Goal: Task Accomplishment & Management: Manage account settings

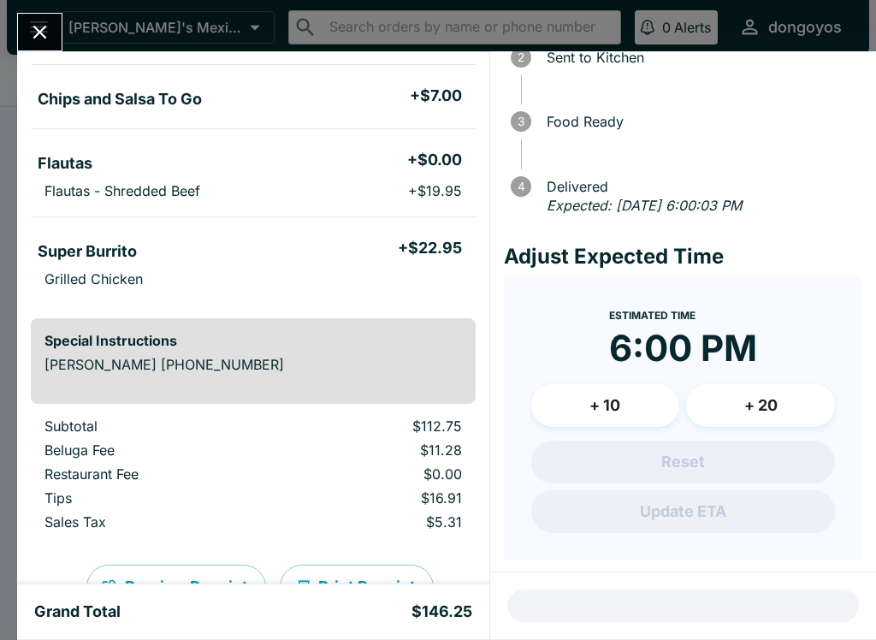
scroll to position [424, 0]
click at [60, 39] on button "Close" at bounding box center [40, 32] width 44 height 37
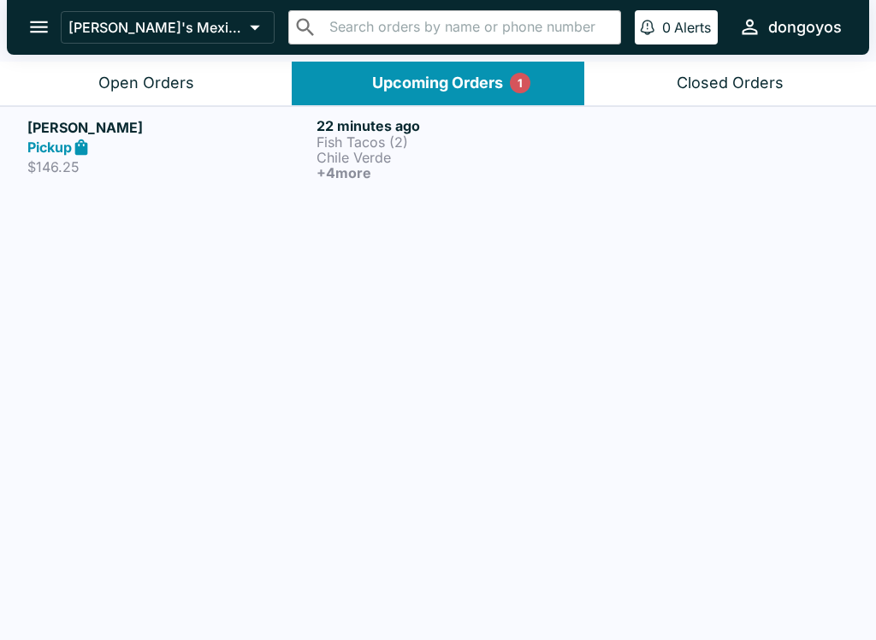
click at [132, 139] on div "Pickup" at bounding box center [168, 148] width 282 height 20
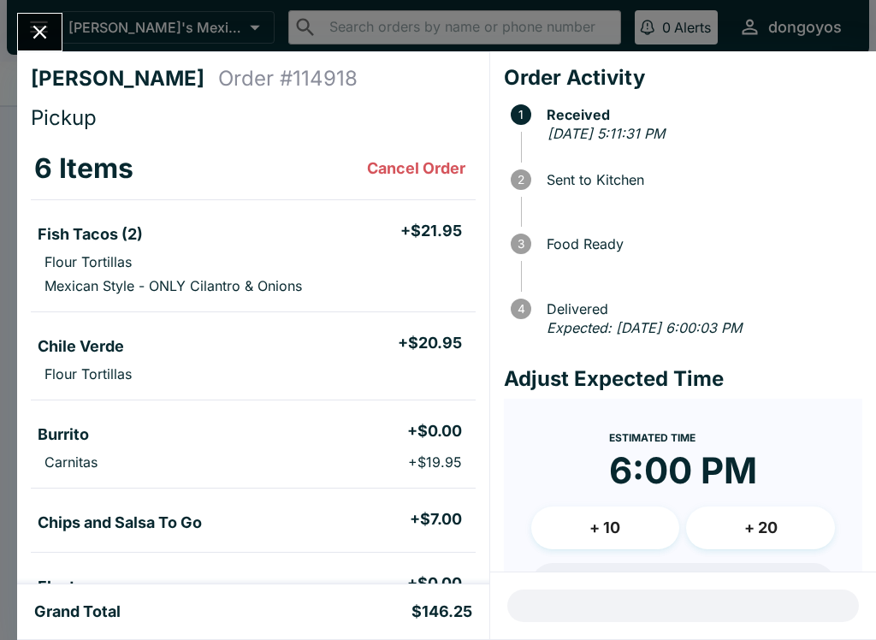
click at [9, 36] on div "[PERSON_NAME] Order # 114918 Pickup 6 Items Cancel Order Fish Tacos (2) + $21.9…" at bounding box center [438, 320] width 876 height 640
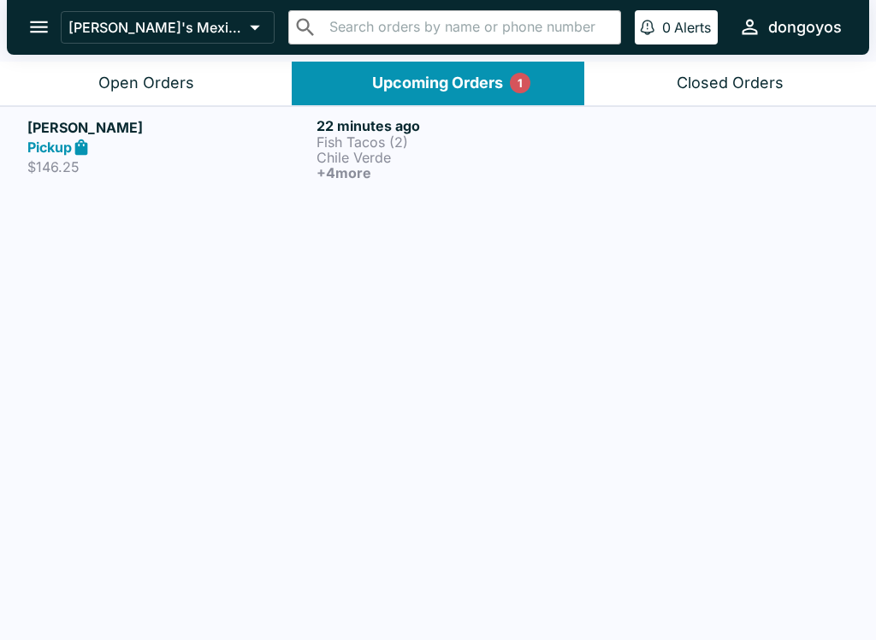
click at [48, 38] on icon "open drawer" at bounding box center [38, 26] width 23 height 23
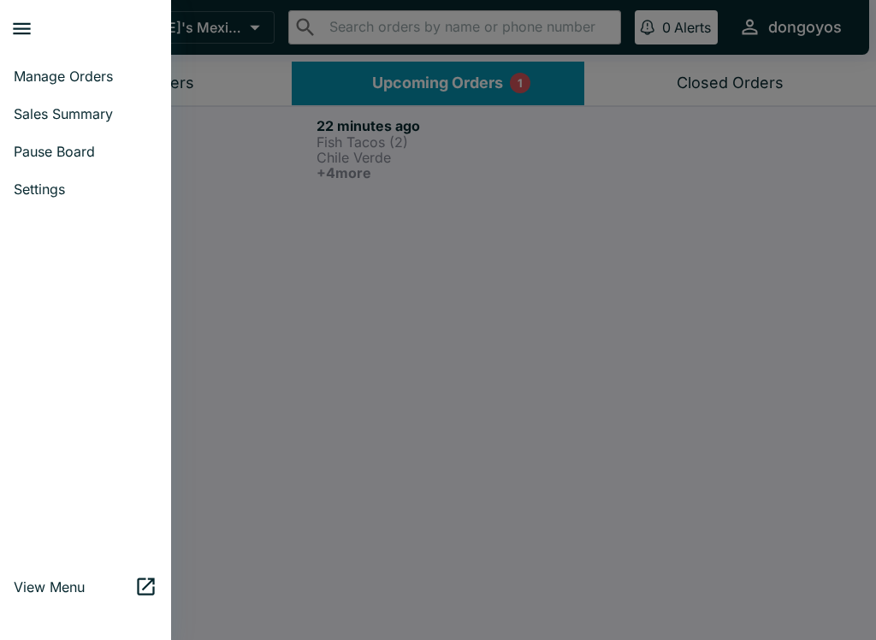
click at [228, 195] on div at bounding box center [438, 320] width 876 height 640
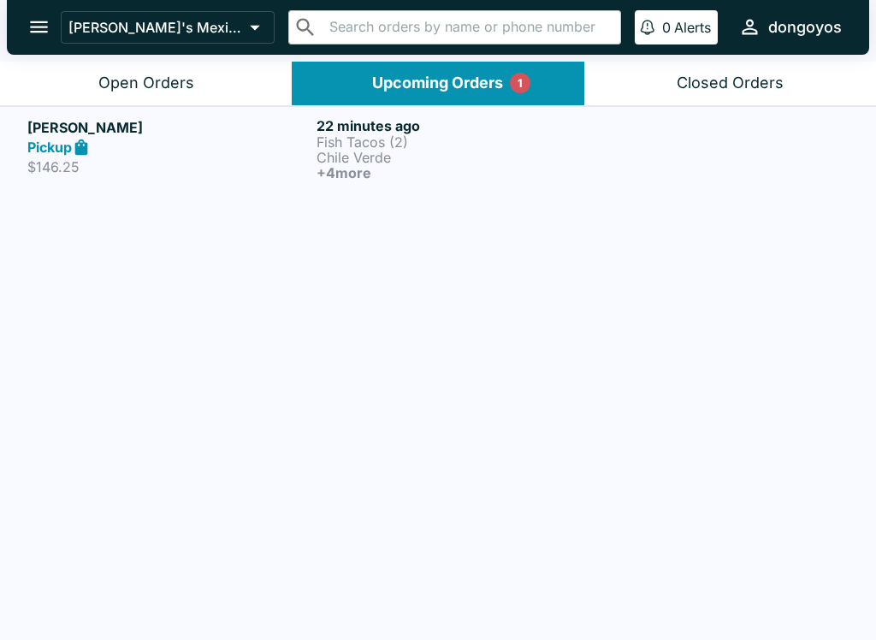
click at [175, 98] on button "Open Orders" at bounding box center [146, 84] width 292 height 44
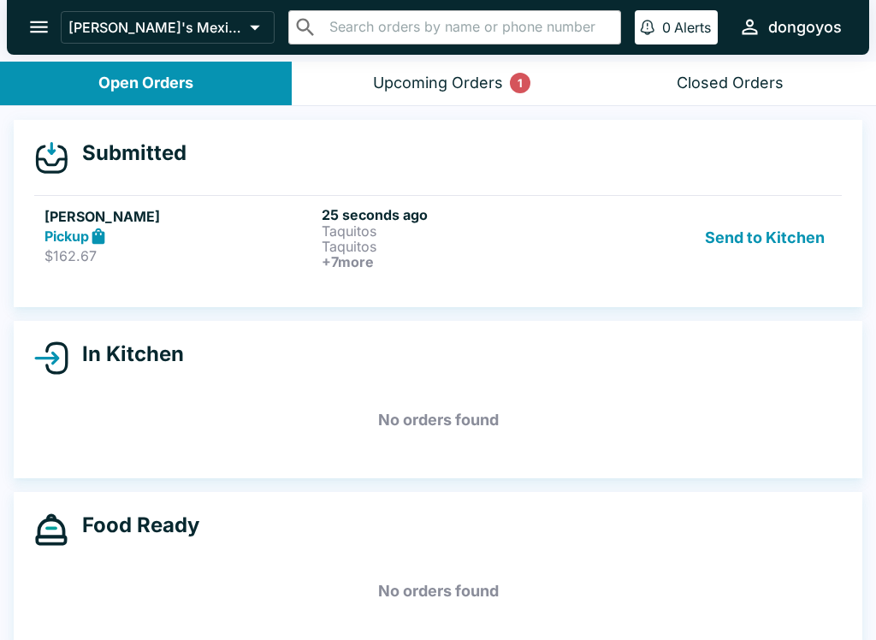
click at [141, 276] on link "[PERSON_NAME] Pickup $162.67 25 seconds ago Taquitos Taquitos + 7 more Send to …" at bounding box center [437, 237] width 807 height 85
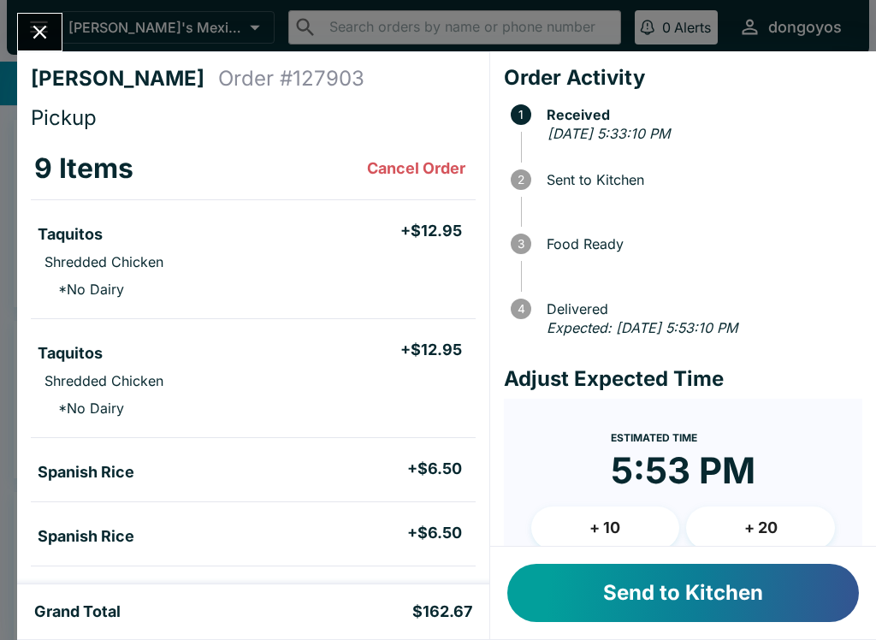
click at [535, 619] on button "Send to Kitchen" at bounding box center [683, 593] width 352 height 58
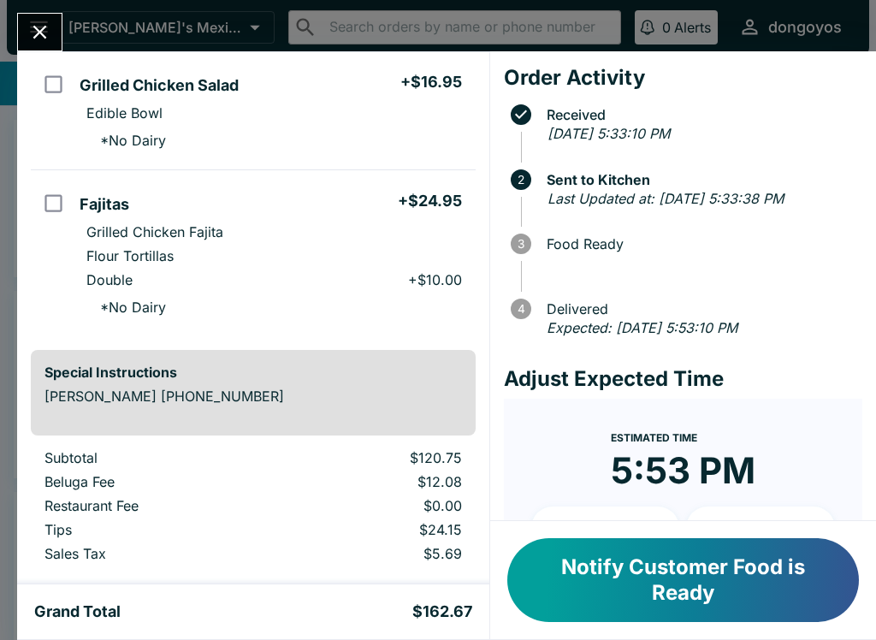
scroll to position [766, 0]
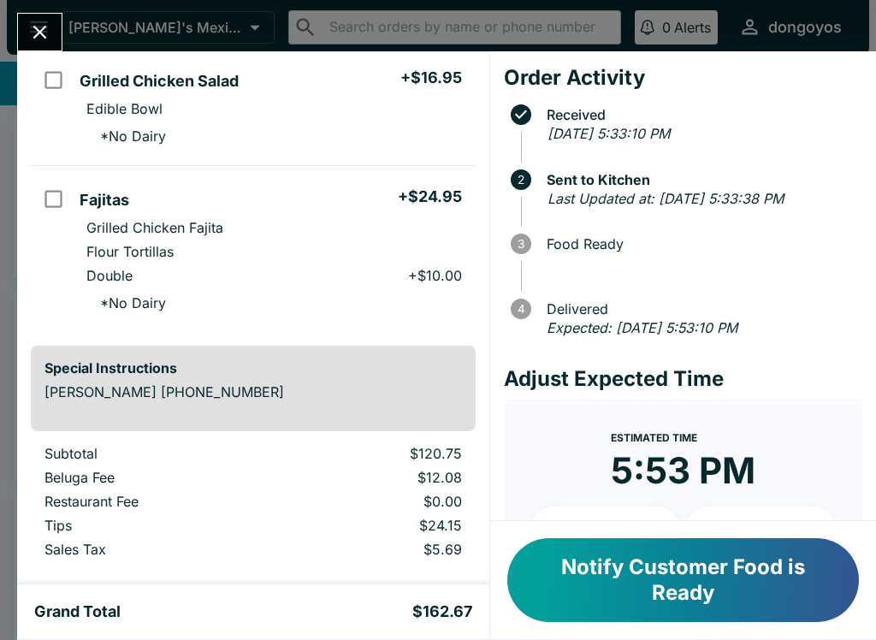
click at [33, 24] on icon "Close" at bounding box center [39, 32] width 23 height 23
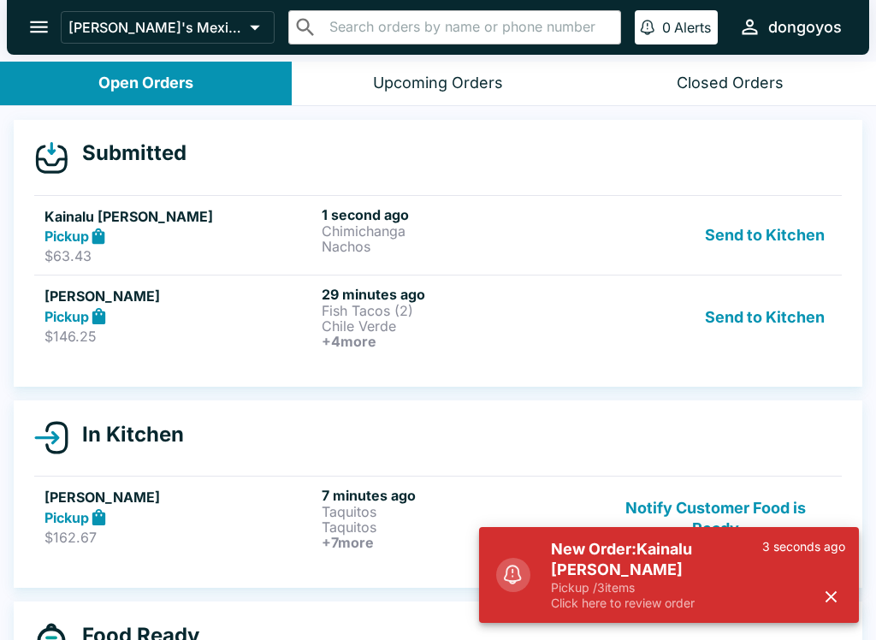
click at [470, 307] on p "Fish Tacos (2)" at bounding box center [457, 310] width 270 height 15
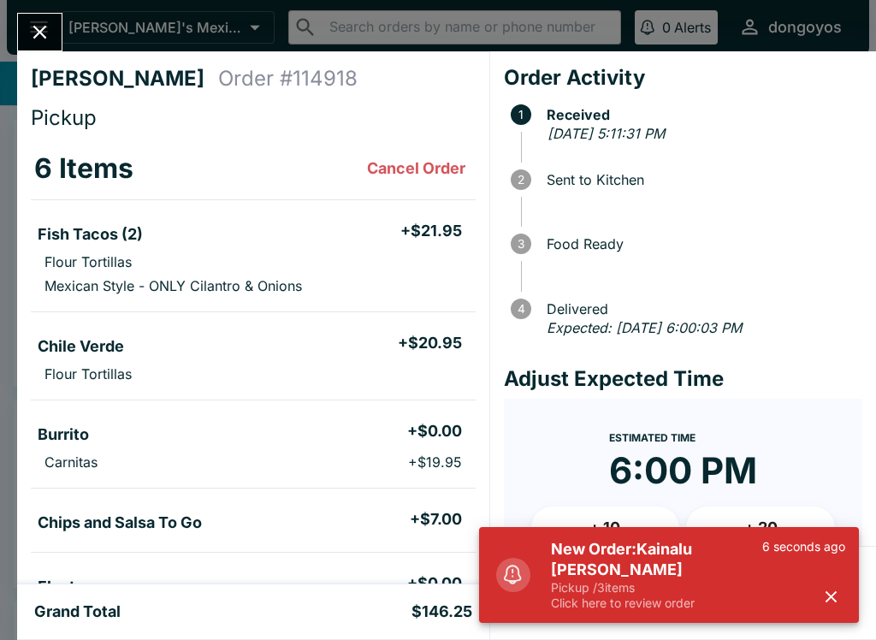
click at [827, 554] on p "6 seconds ago" at bounding box center [803, 546] width 83 height 15
click at [830, 602] on icon "button" at bounding box center [831, 597] width 20 height 20
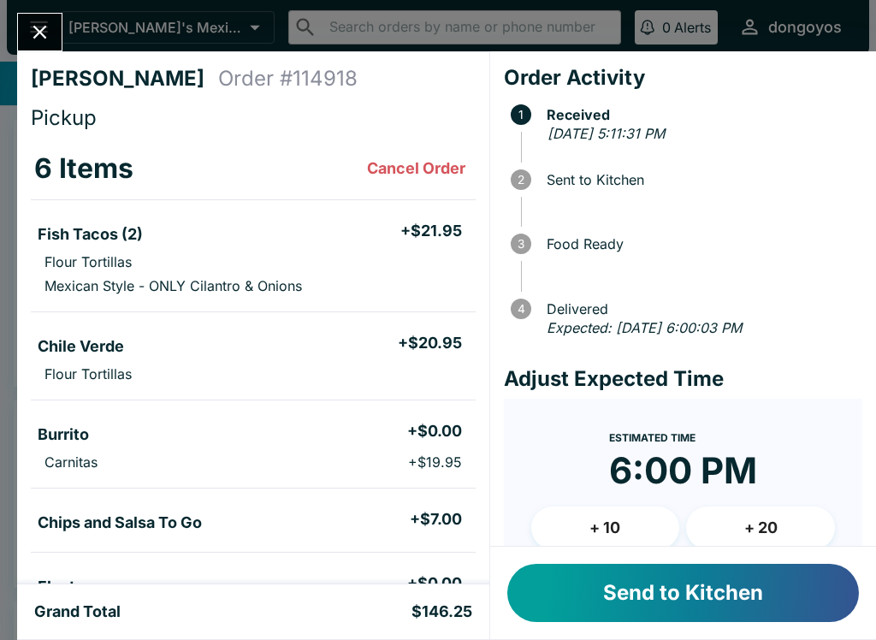
click at [741, 605] on button "Send to Kitchen" at bounding box center [683, 593] width 352 height 58
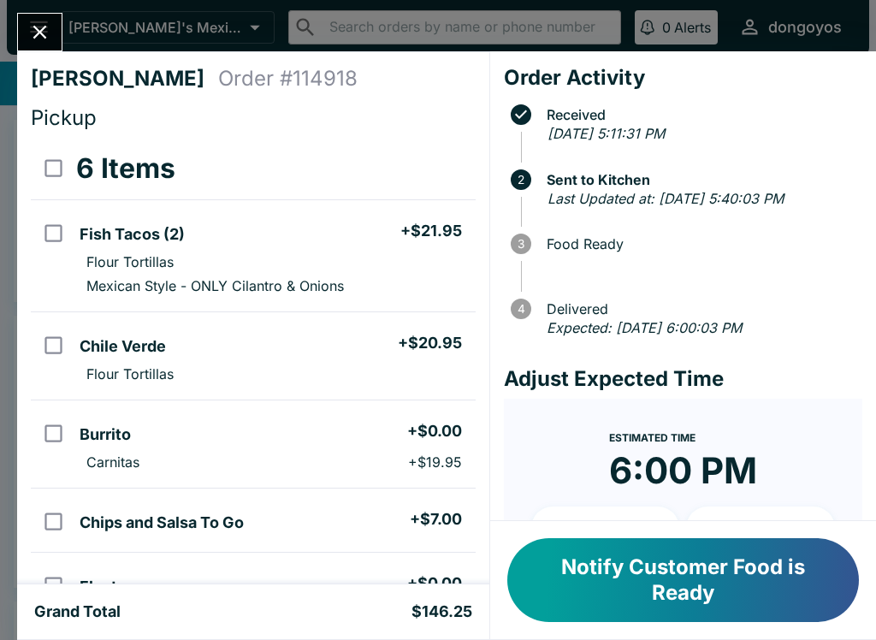
click at [50, 37] on icon "Close" at bounding box center [39, 32] width 23 height 23
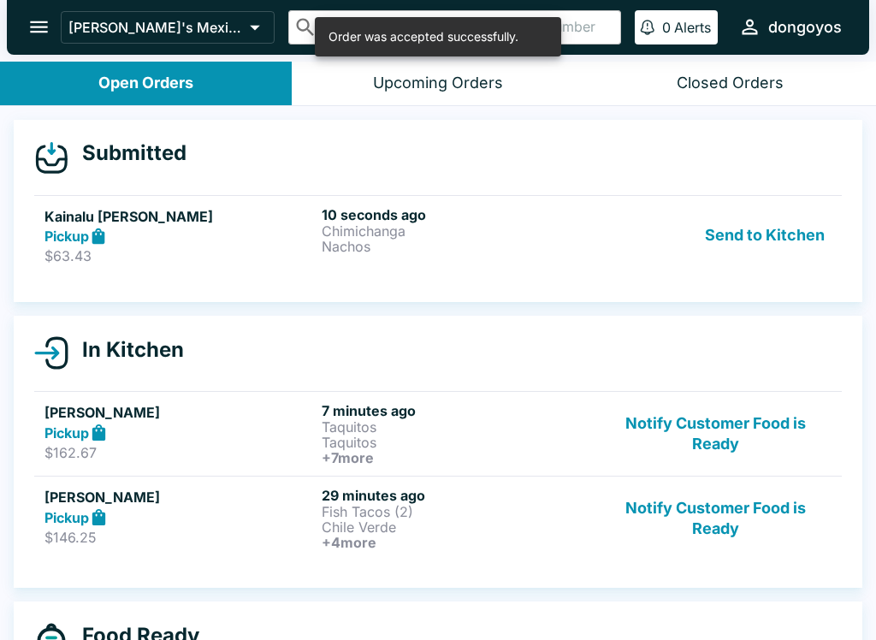
click at [561, 237] on p "Chimichanga" at bounding box center [457, 230] width 270 height 15
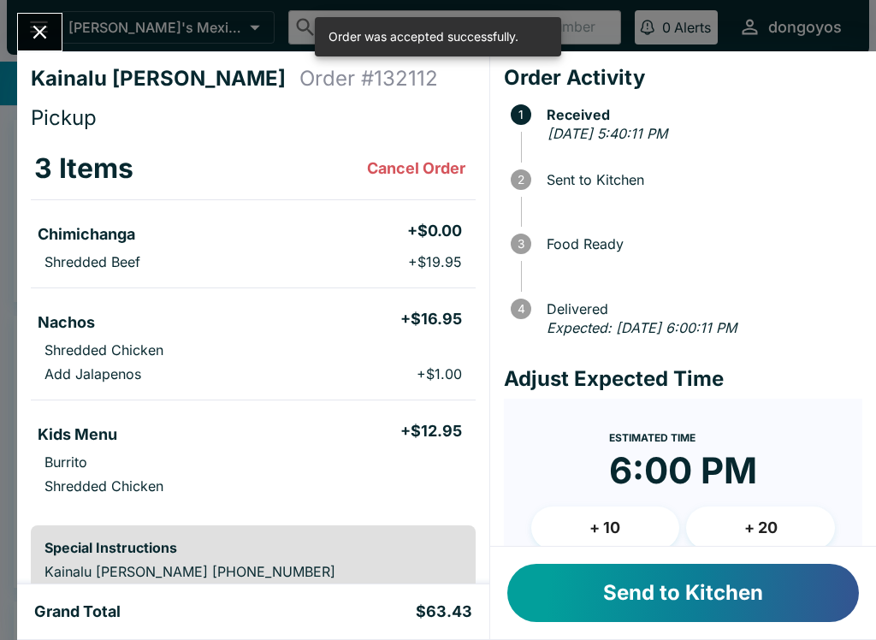
click at [476, 243] on li "Chimichanga + $0.00" at bounding box center [253, 232] width 445 height 36
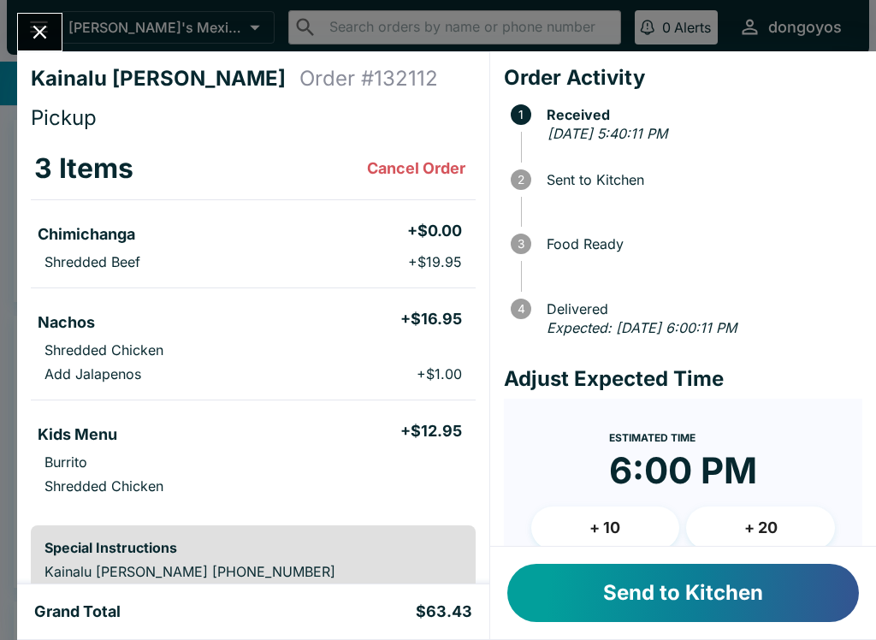
click at [587, 589] on button "Send to Kitchen" at bounding box center [683, 593] width 352 height 58
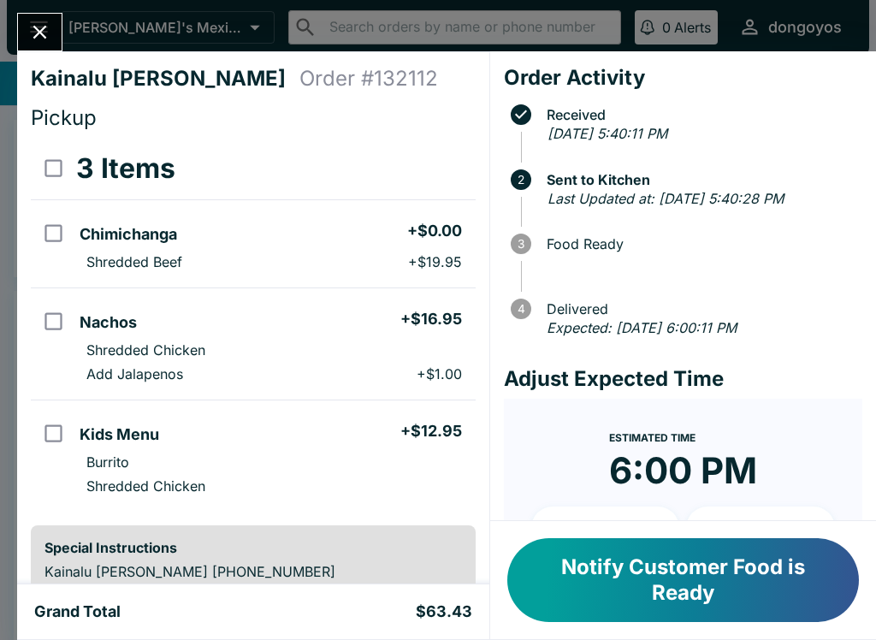
click at [54, 17] on button "Close" at bounding box center [40, 32] width 44 height 37
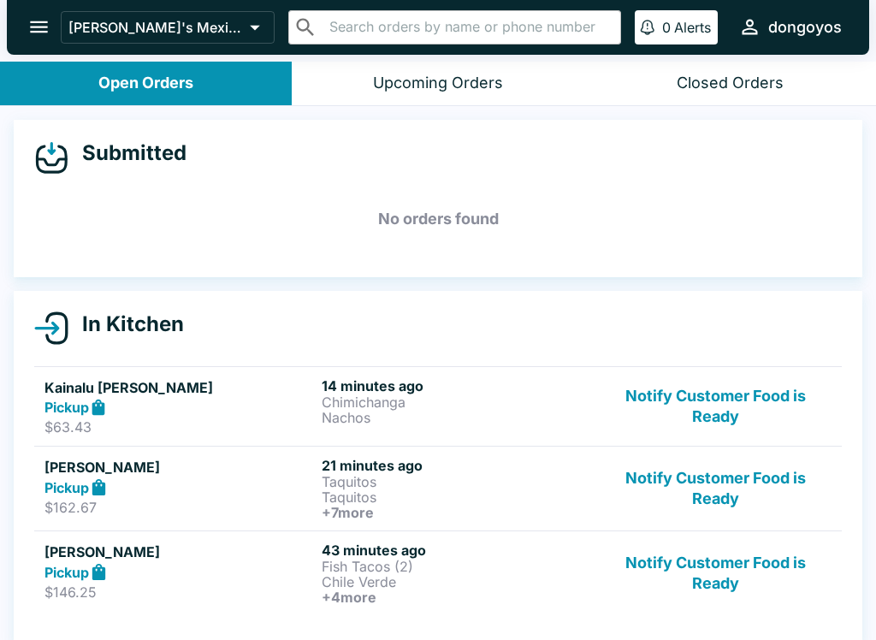
click at [679, 486] on button "Notify Customer Food is Ready" at bounding box center [716, 488] width 232 height 63
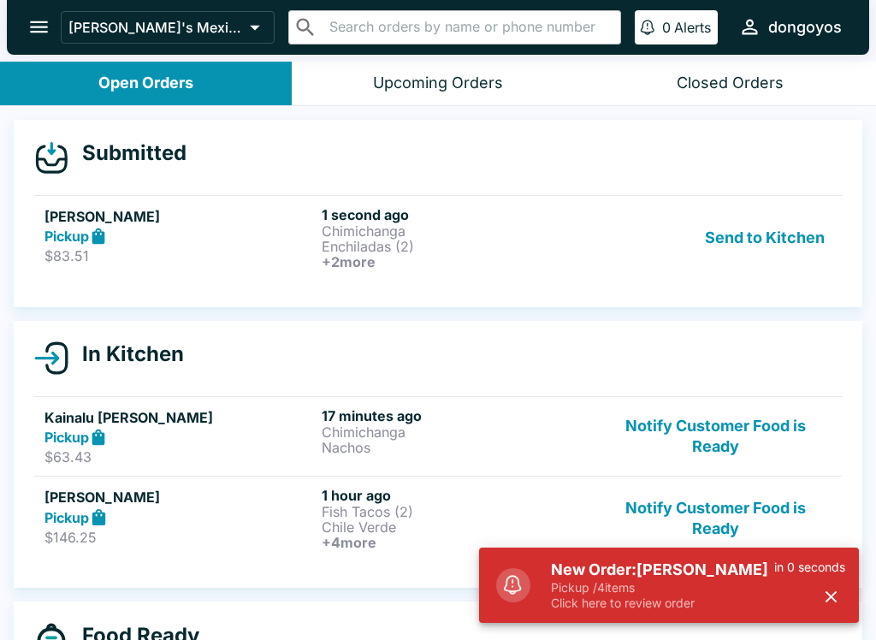
click at [351, 223] on p "Chimichanga" at bounding box center [457, 230] width 270 height 15
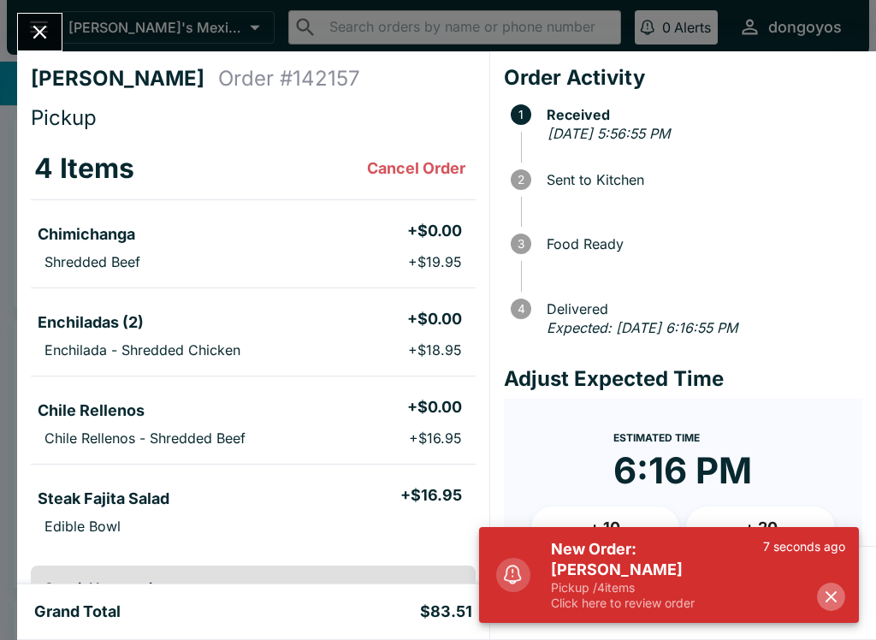
click at [831, 605] on icon "button" at bounding box center [831, 597] width 20 height 20
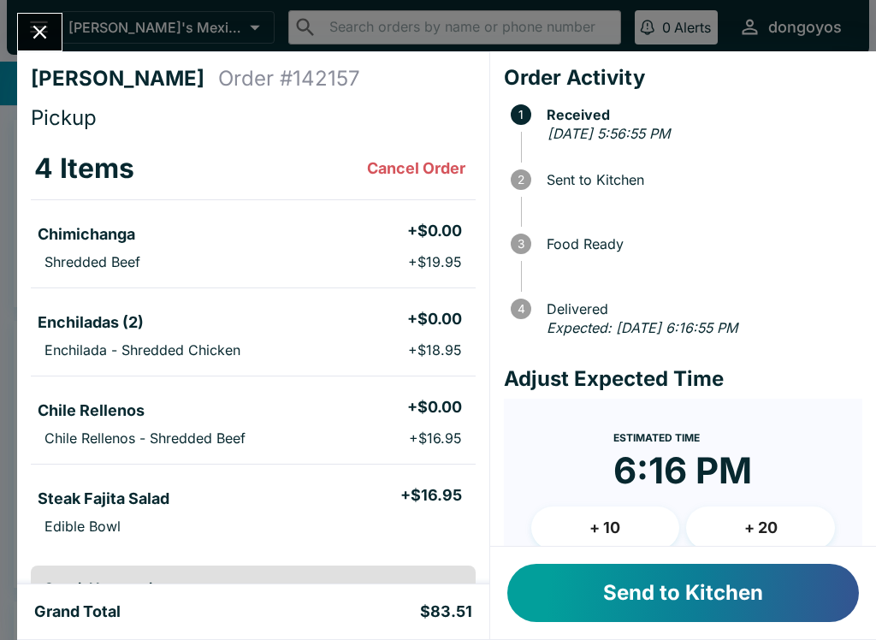
click at [570, 606] on button "Send to Kitchen" at bounding box center [683, 593] width 352 height 58
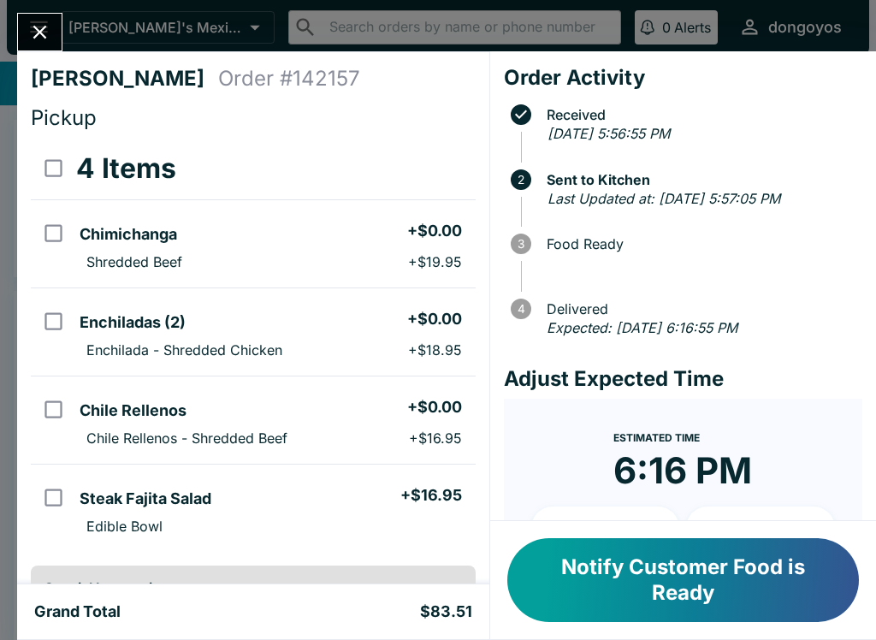
click at [38, 45] on button "Close" at bounding box center [40, 32] width 44 height 37
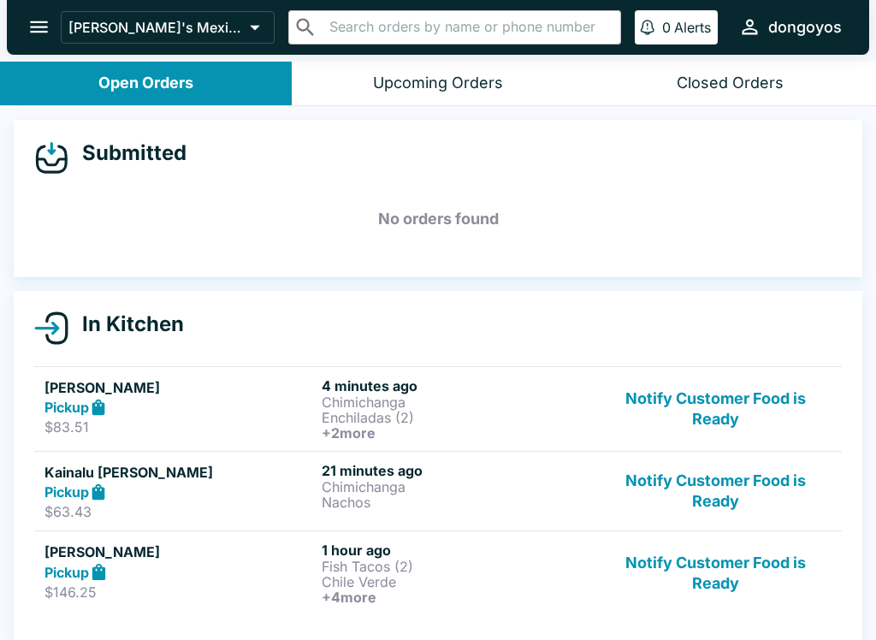
click at [724, 423] on button "Notify Customer Food is Ready" at bounding box center [716, 408] width 232 height 63
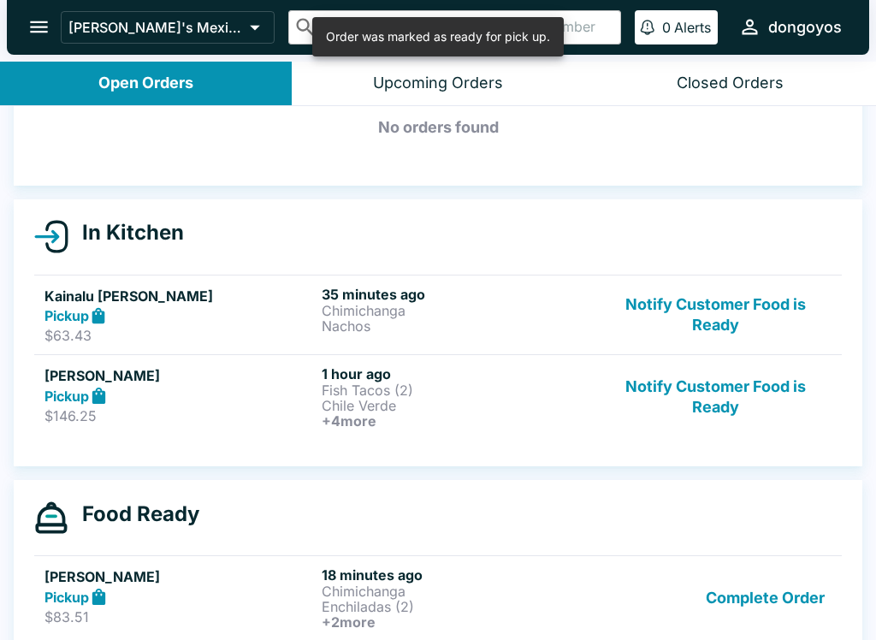
scroll to position [92, 0]
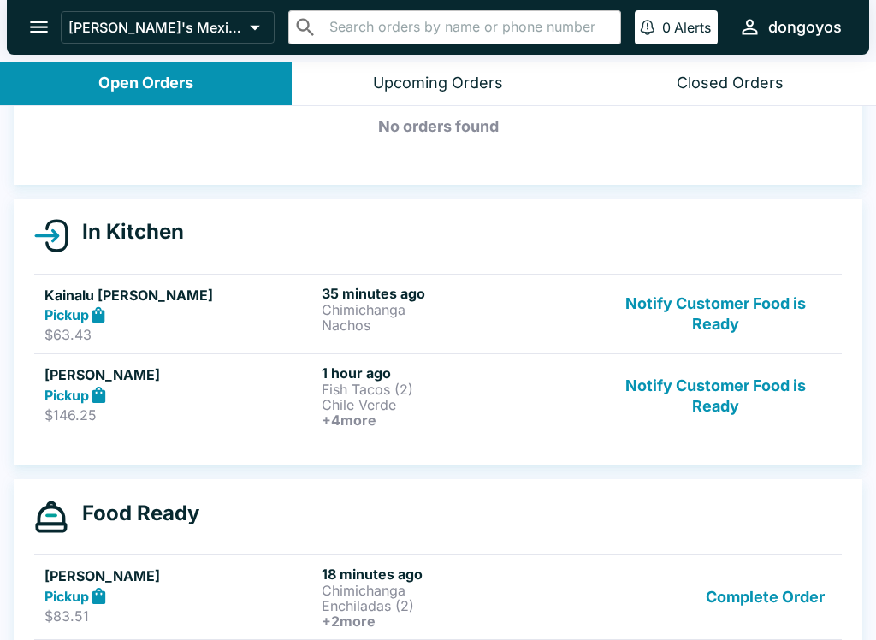
click at [748, 387] on button "Notify Customer Food is Ready" at bounding box center [716, 395] width 232 height 63
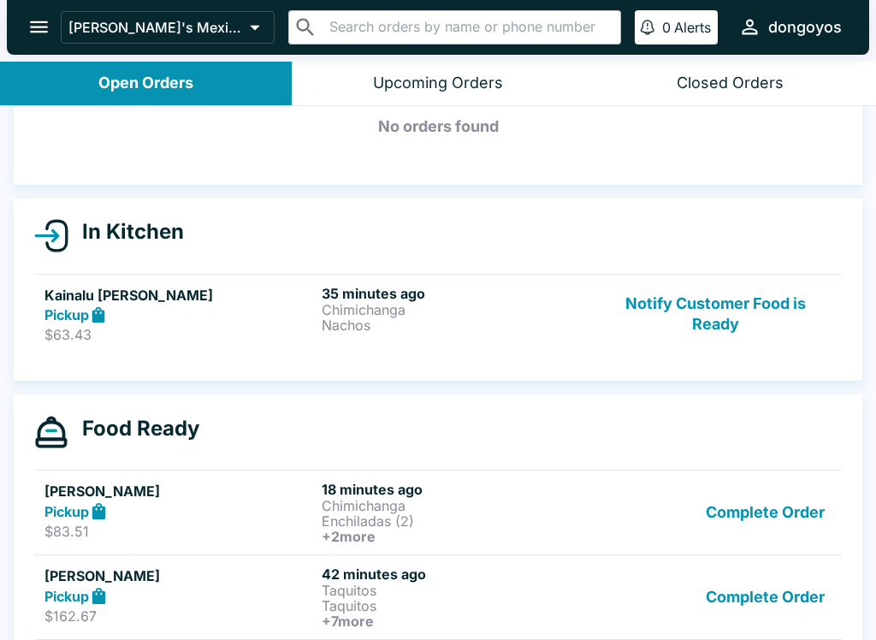
click at [795, 504] on button "Complete Order" at bounding box center [765, 512] width 133 height 63
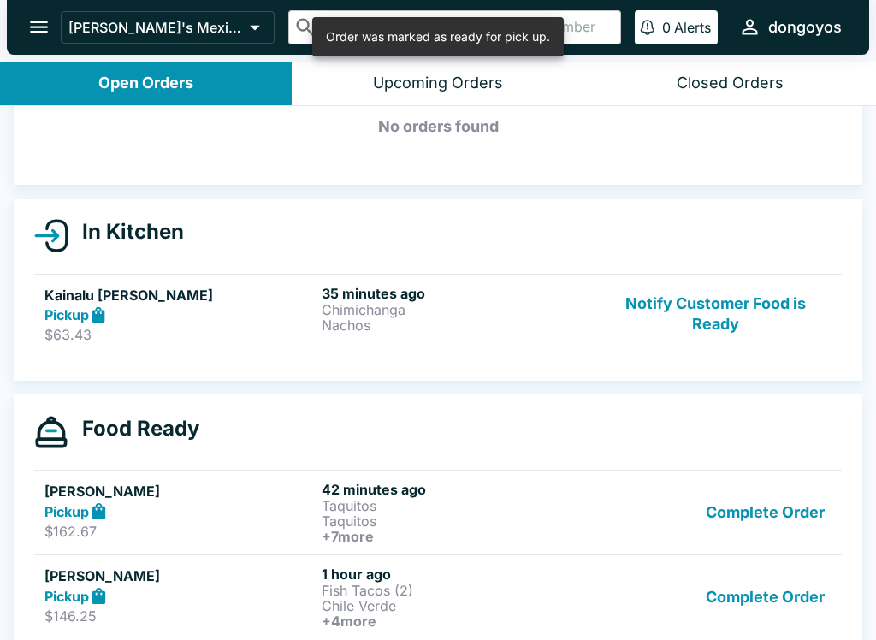
click at [781, 501] on button "Complete Order" at bounding box center [765, 512] width 133 height 63
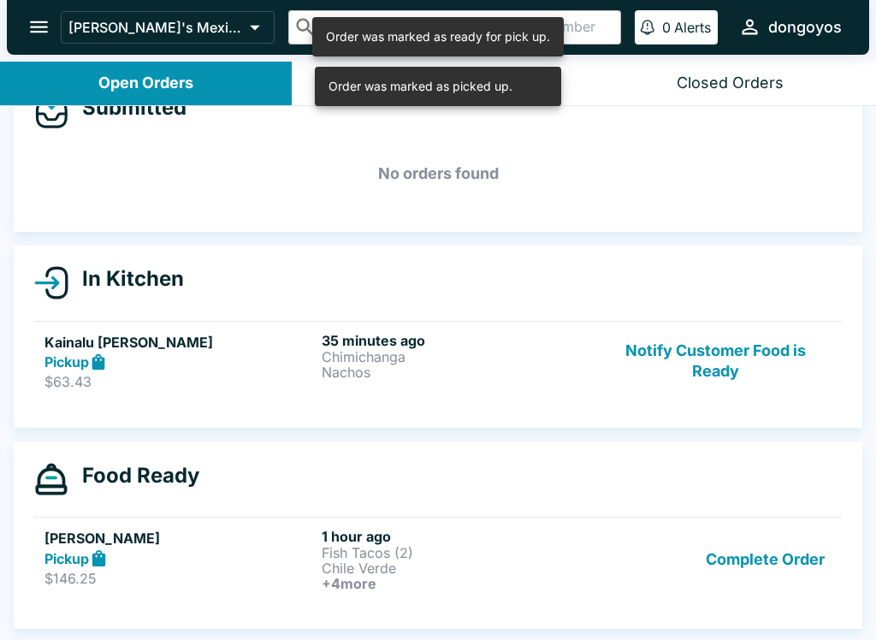
click at [771, 569] on button "Complete Order" at bounding box center [765, 559] width 133 height 63
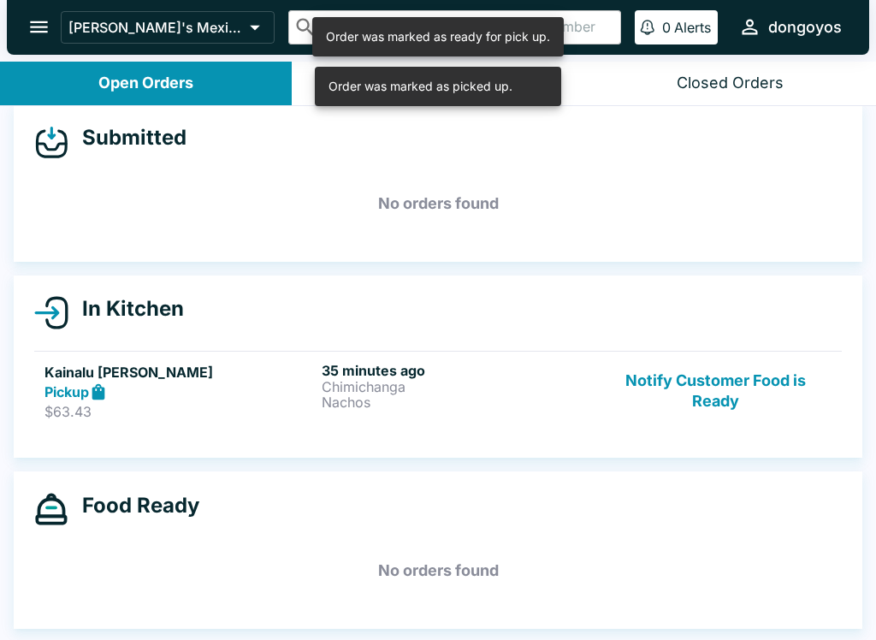
click at [503, 388] on p "Chimichanga" at bounding box center [457, 386] width 270 height 15
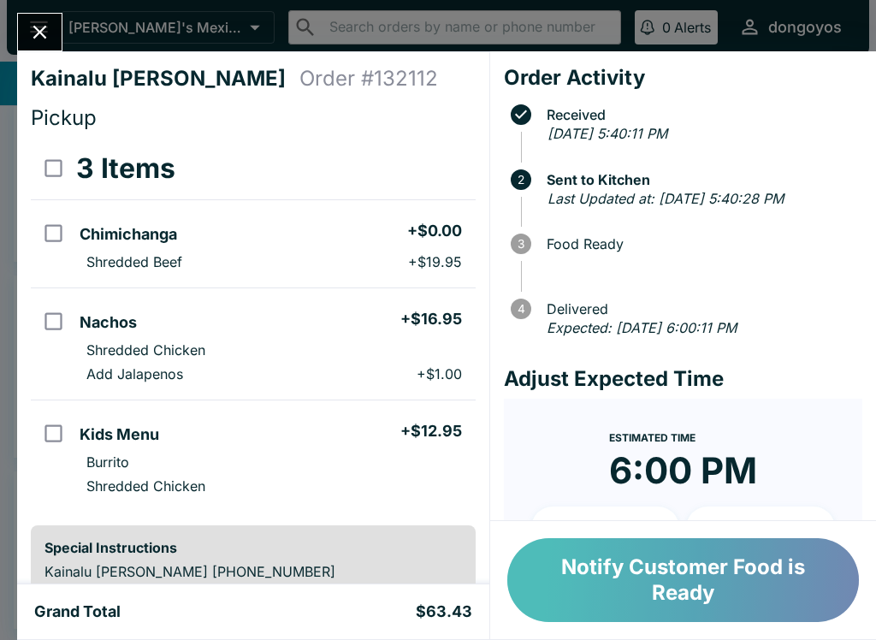
click at [671, 570] on button "Notify Customer Food is Ready" at bounding box center [683, 580] width 352 height 84
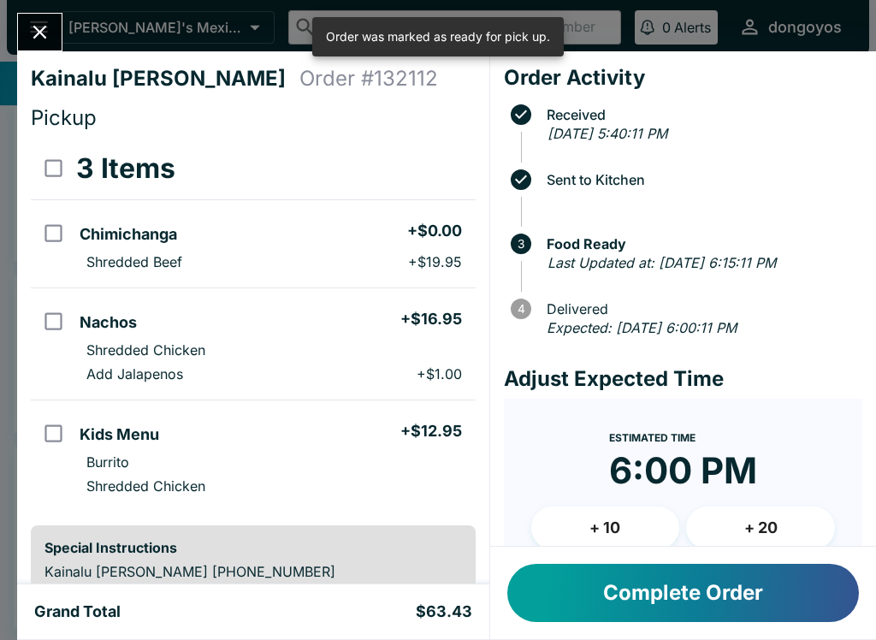
click at [615, 605] on button "Complete Order" at bounding box center [683, 593] width 352 height 58
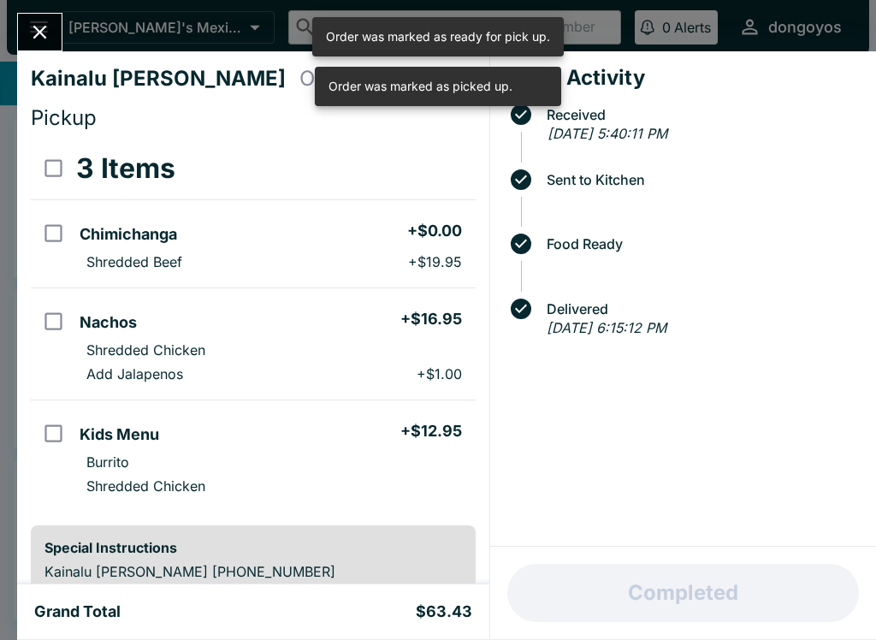
click at [44, 34] on icon "Close" at bounding box center [39, 32] width 23 height 23
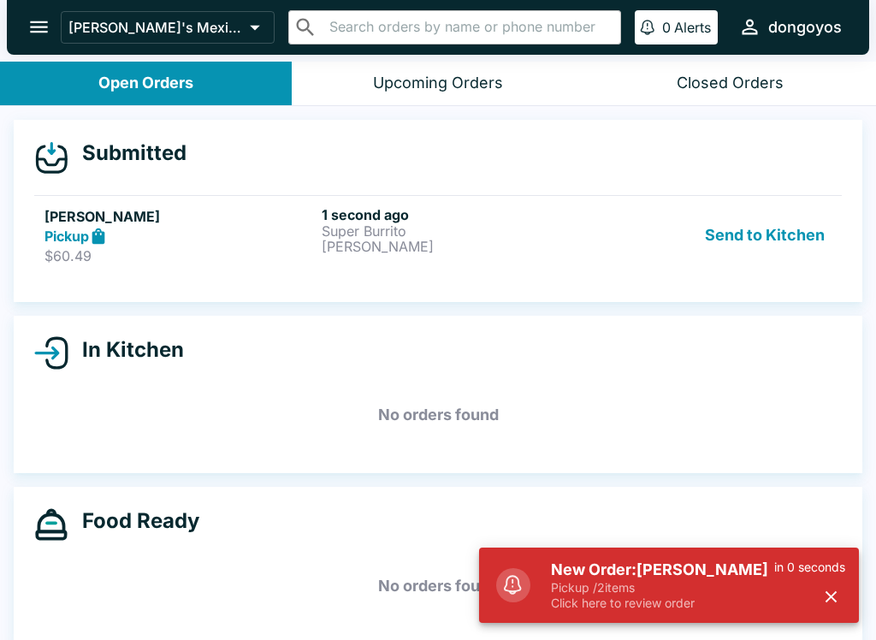
click at [646, 565] on h5 "New Order: [PERSON_NAME]" at bounding box center [662, 569] width 223 height 21
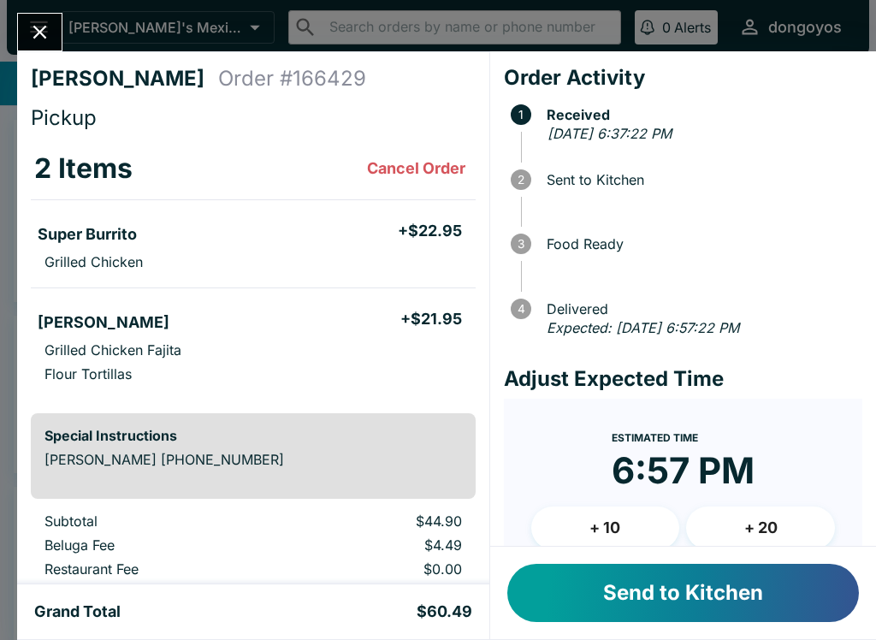
click at [667, 584] on button "Send to Kitchen" at bounding box center [683, 593] width 352 height 58
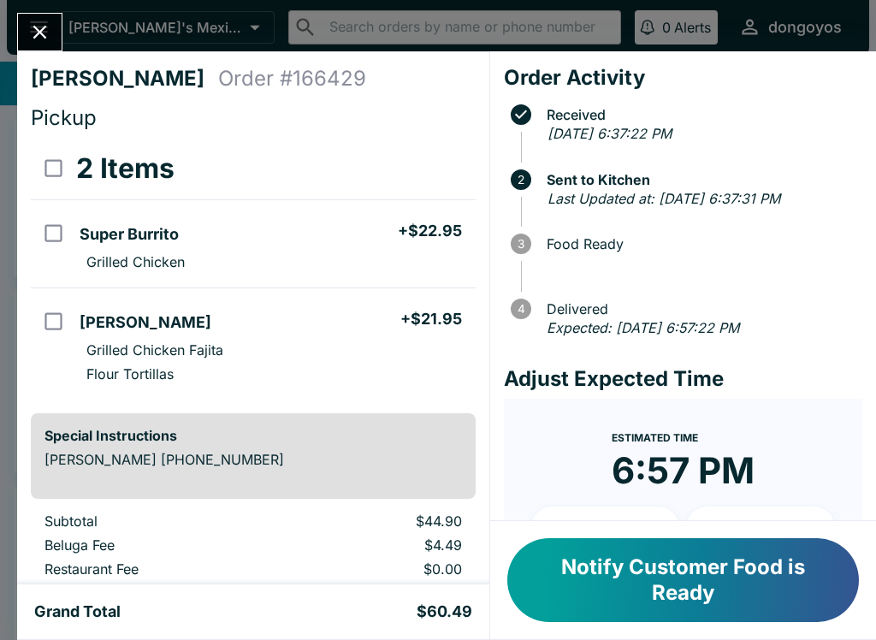
click at [27, 27] on button "Close" at bounding box center [40, 32] width 44 height 37
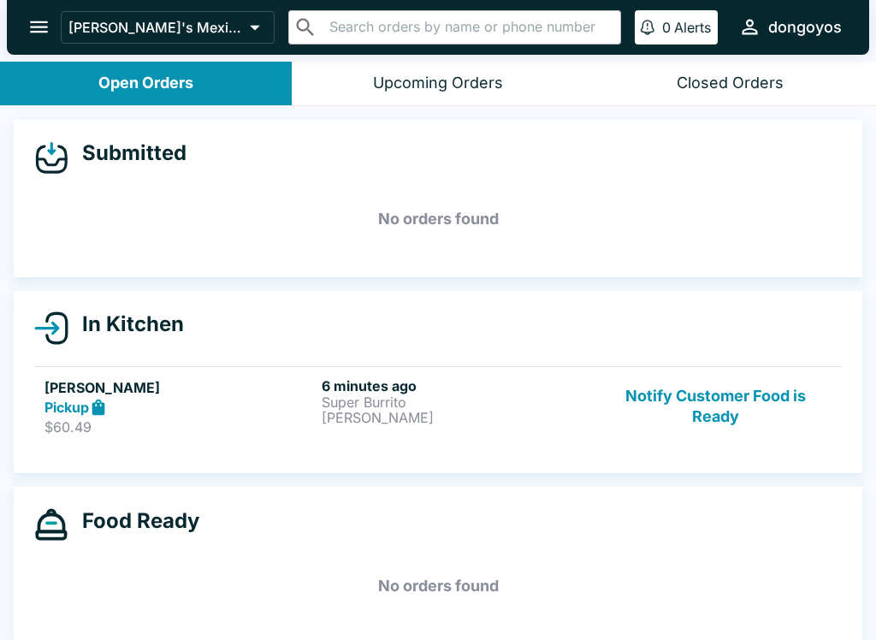
click at [666, 380] on button "Notify Customer Food is Ready" at bounding box center [716, 406] width 232 height 59
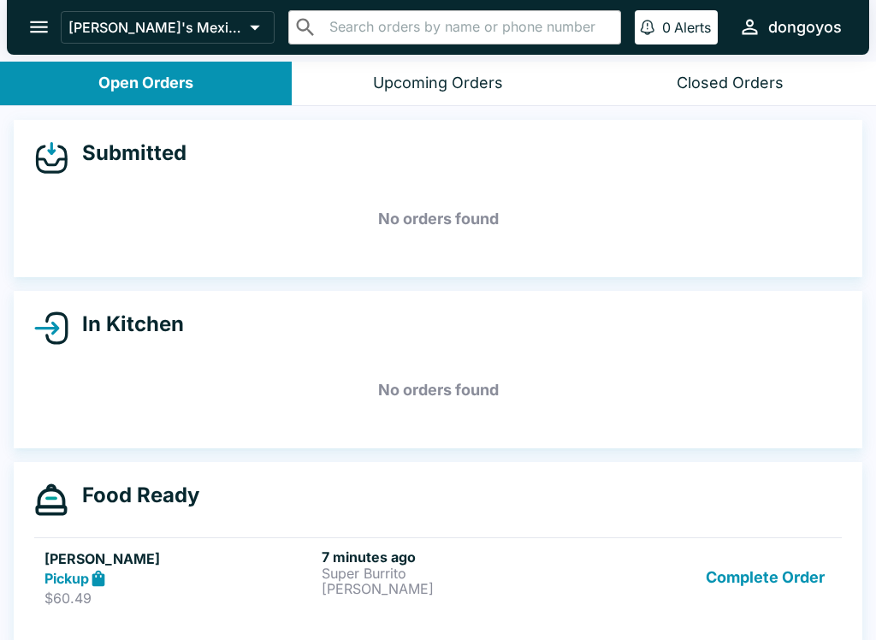
click at [385, 578] on p "Super Burrito" at bounding box center [457, 572] width 270 height 15
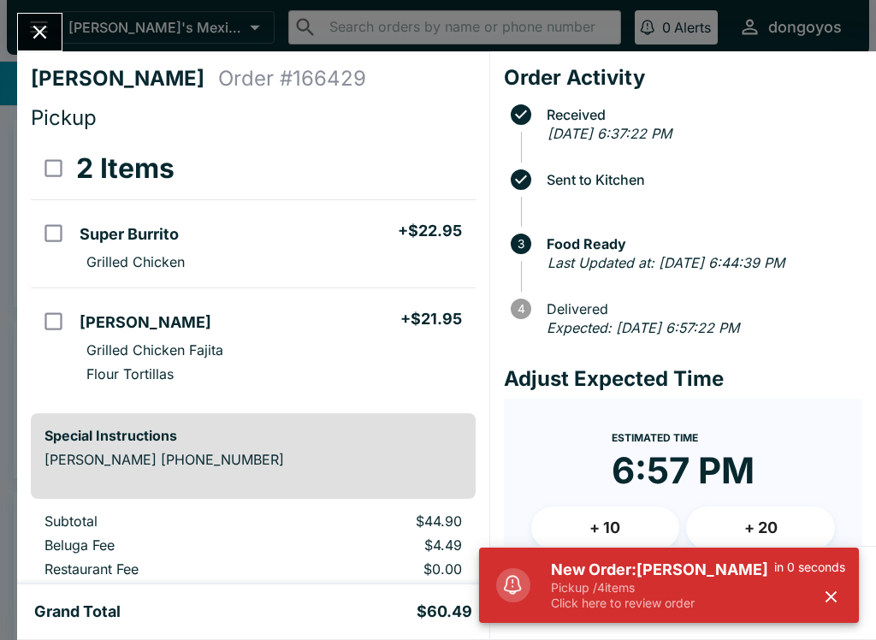
click at [631, 580] on p "Pickup / 4 items" at bounding box center [662, 587] width 223 height 15
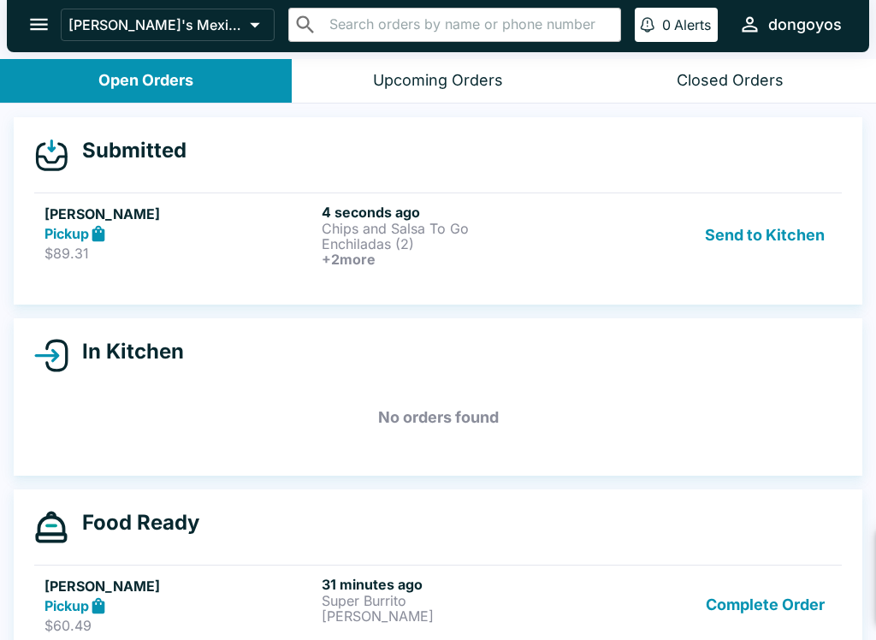
scroll to position [4, 0]
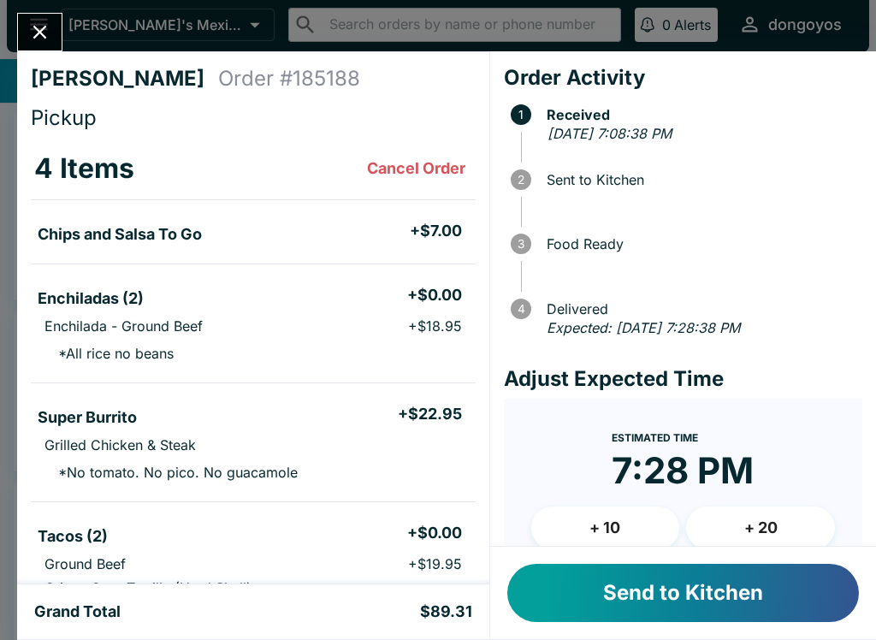
click at [680, 595] on button "Send to Kitchen" at bounding box center [683, 593] width 352 height 58
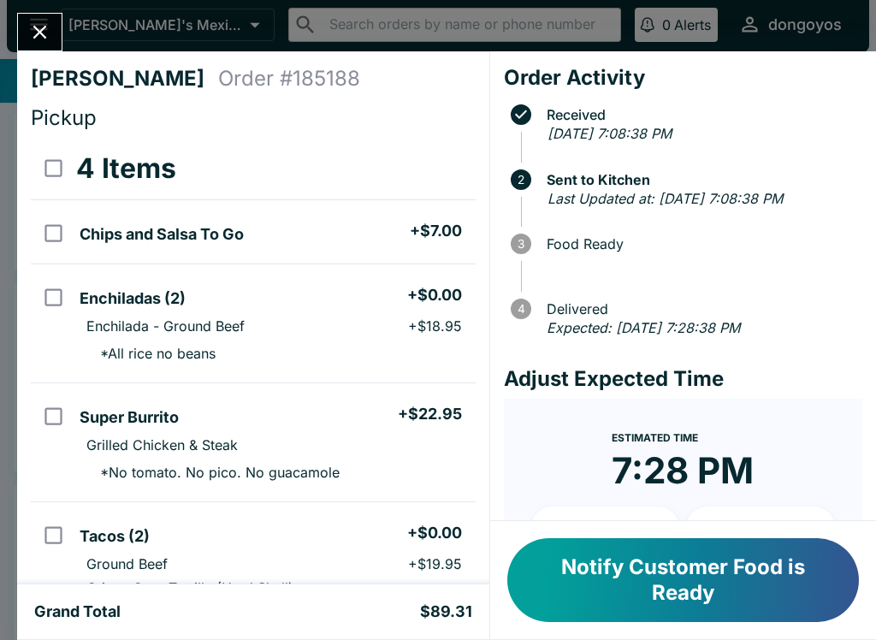
click at [49, 33] on icon "Close" at bounding box center [39, 32] width 23 height 23
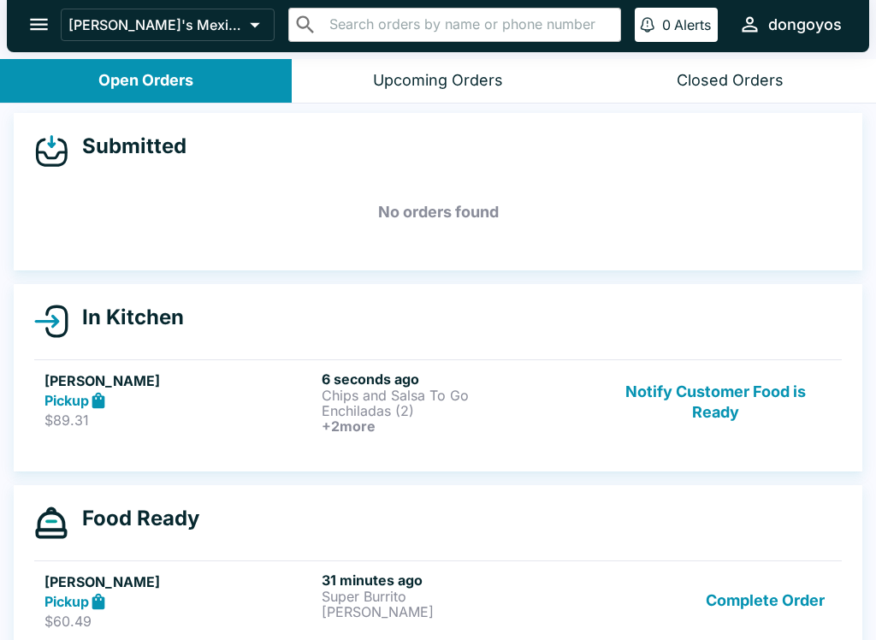
click at [756, 592] on button "Complete Order" at bounding box center [765, 600] width 133 height 59
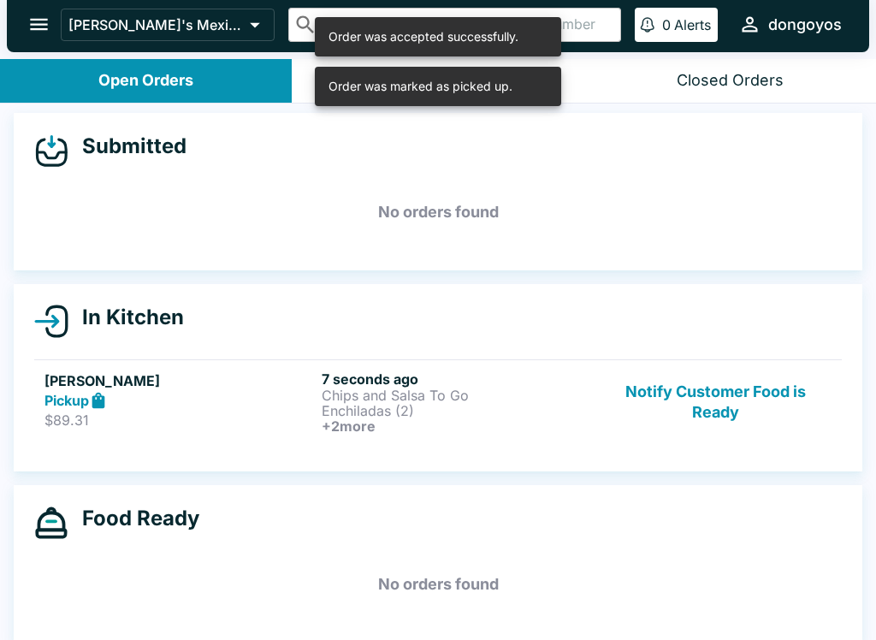
click at [471, 395] on p "Chips and Salsa To Go" at bounding box center [457, 394] width 270 height 15
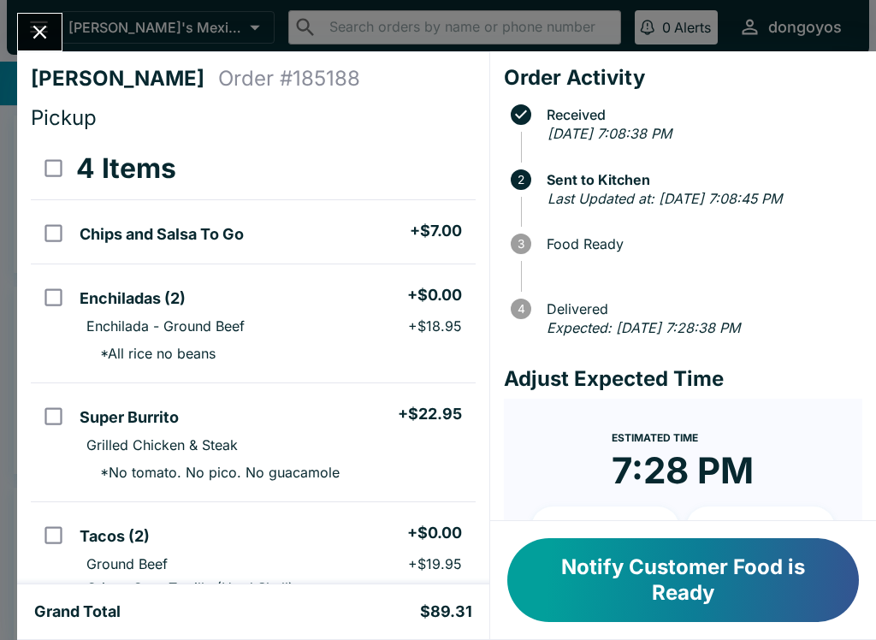
click at [38, 37] on icon "Close" at bounding box center [39, 32] width 23 height 23
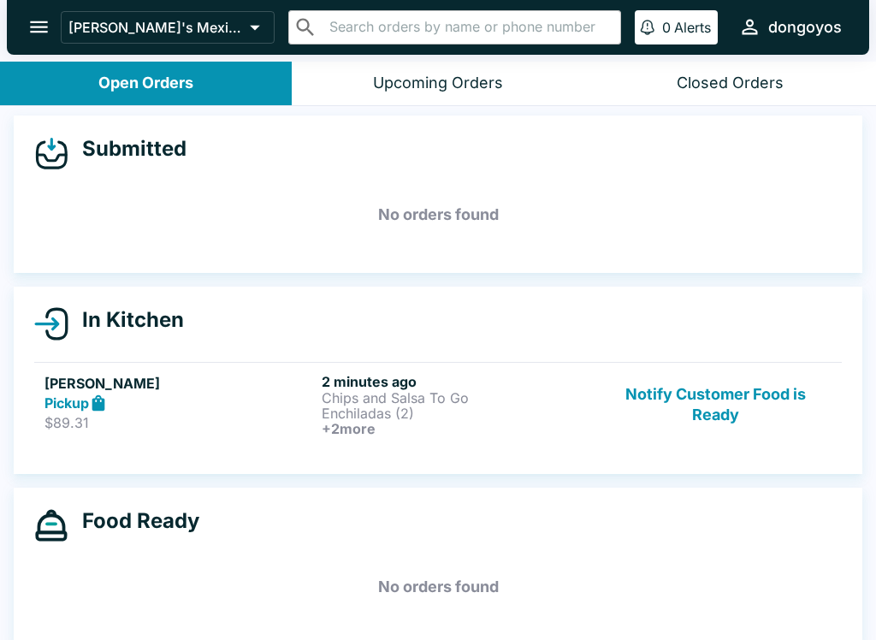
click at [705, 402] on button "Notify Customer Food is Ready" at bounding box center [716, 404] width 232 height 63
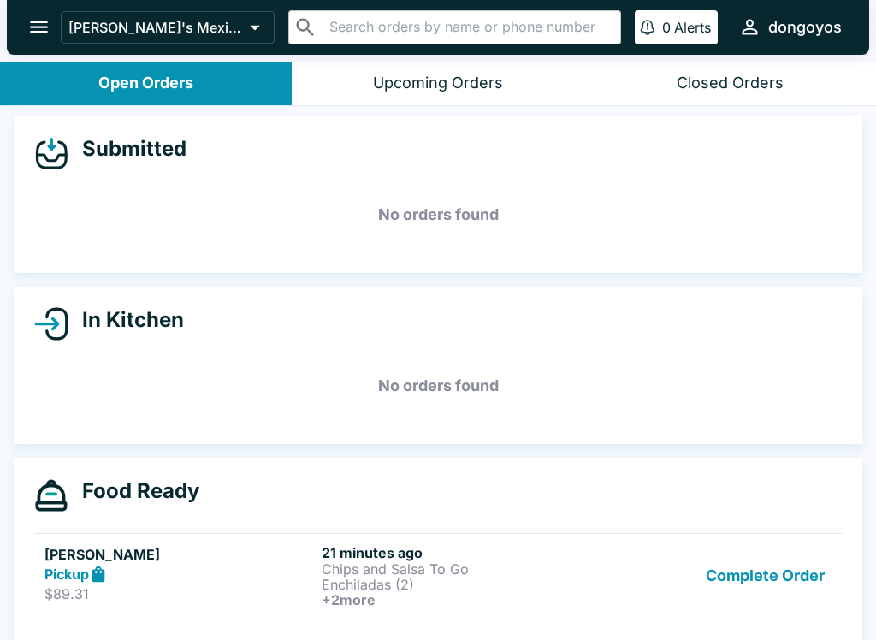
click at [357, 576] on p "Enchiladas (2)" at bounding box center [457, 583] width 270 height 15
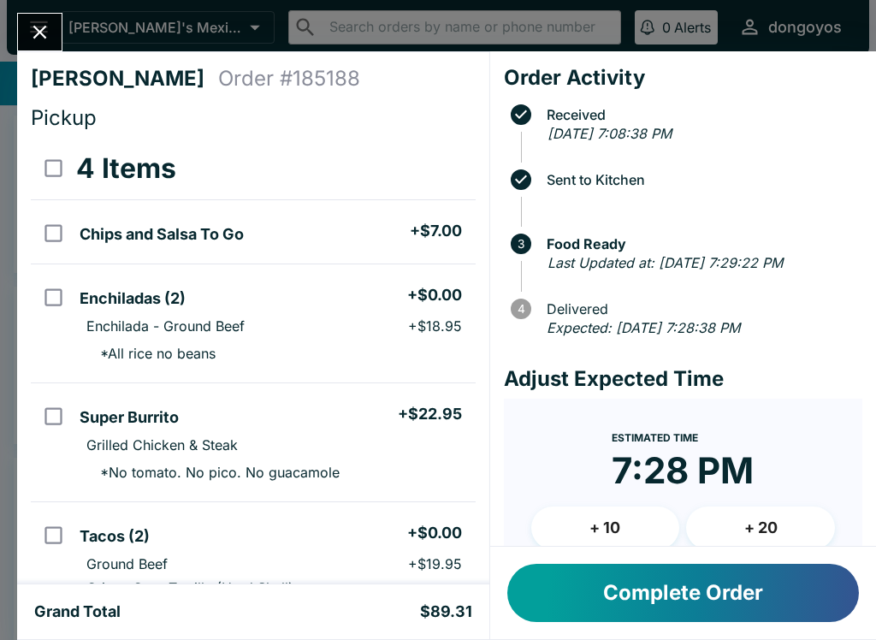
click at [58, 36] on button "Close" at bounding box center [40, 32] width 44 height 37
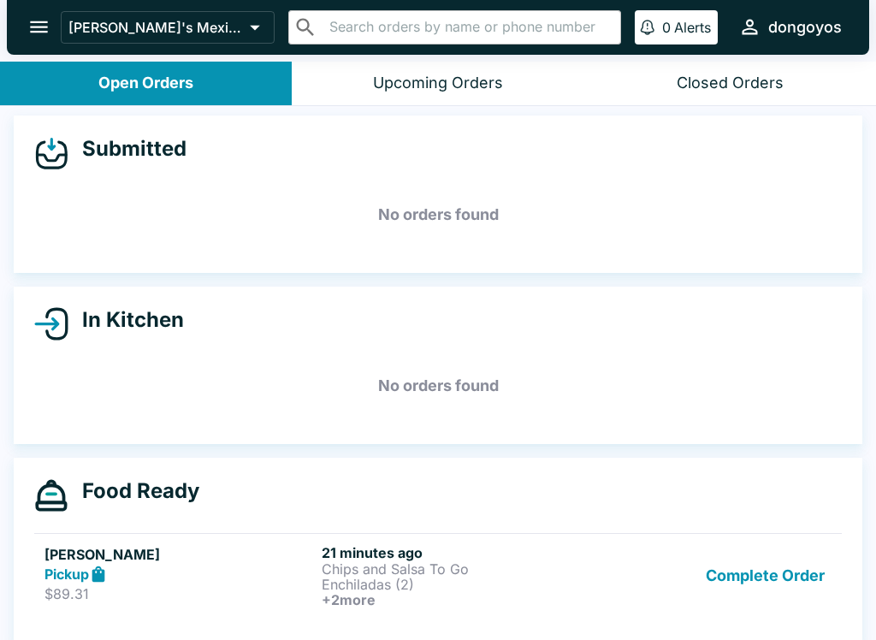
click at [774, 565] on button "Complete Order" at bounding box center [765, 575] width 133 height 63
